Goal: Transaction & Acquisition: Subscribe to service/newsletter

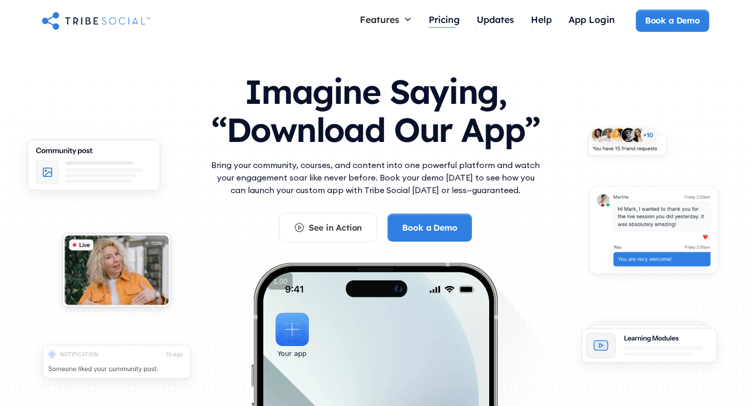
click at [448, 22] on div "Pricing" at bounding box center [444, 19] width 31 height 11
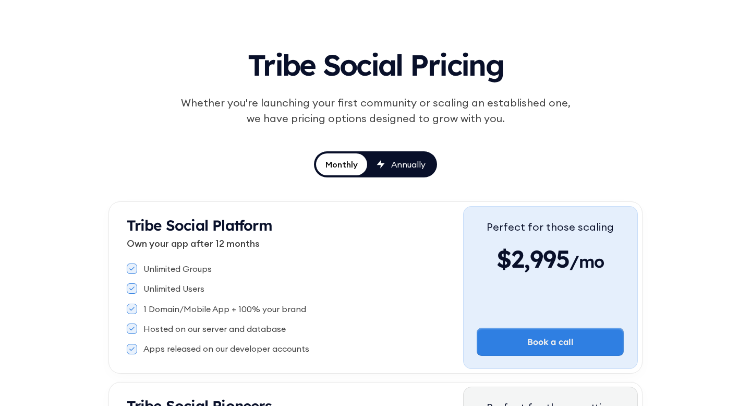
scroll to position [46, 0]
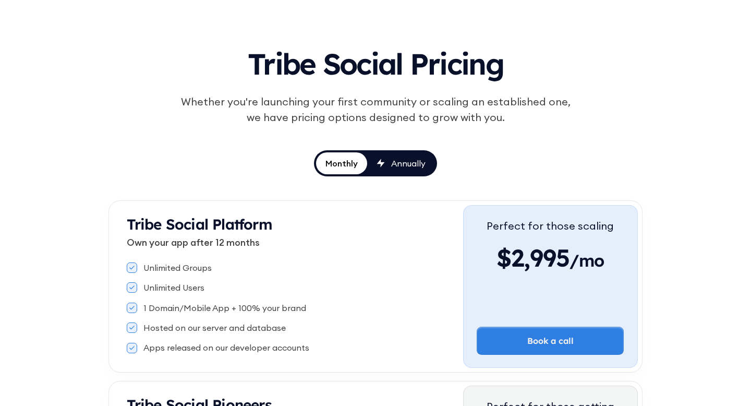
click at [422, 168] on div "Annually" at bounding box center [408, 163] width 34 height 11
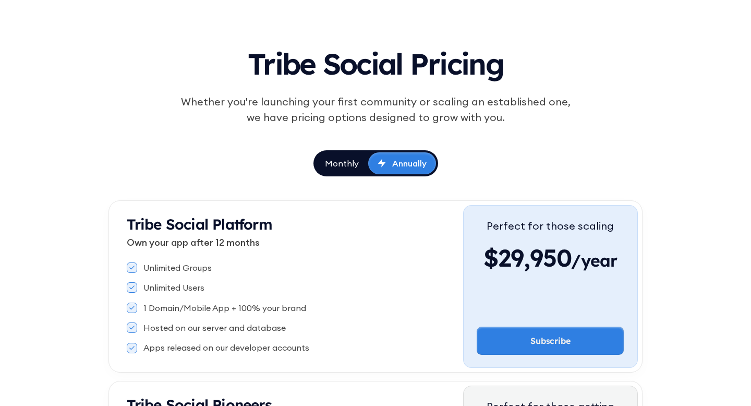
click at [349, 168] on div "Monthly" at bounding box center [342, 163] width 34 height 11
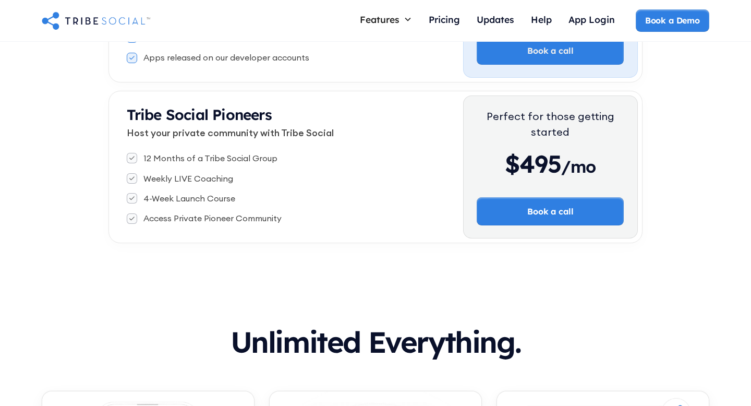
scroll to position [331, 0]
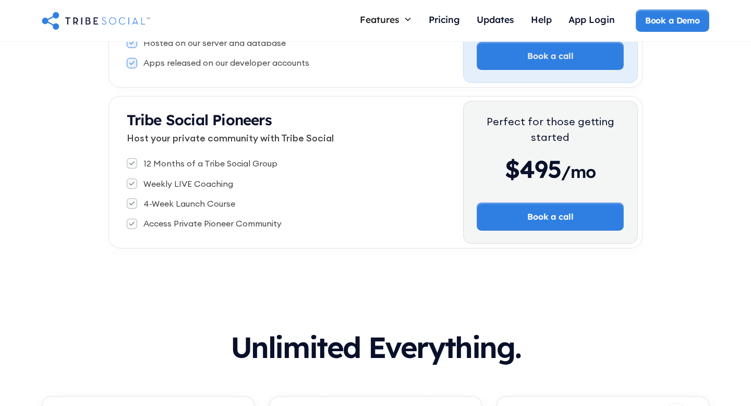
click at [691, 150] on div "Tribe Social Pricing Whether you're launching your first community or scaling a…" at bounding box center [375, 0] width 751 height 579
